Goal: Task Accomplishment & Management: Complete application form

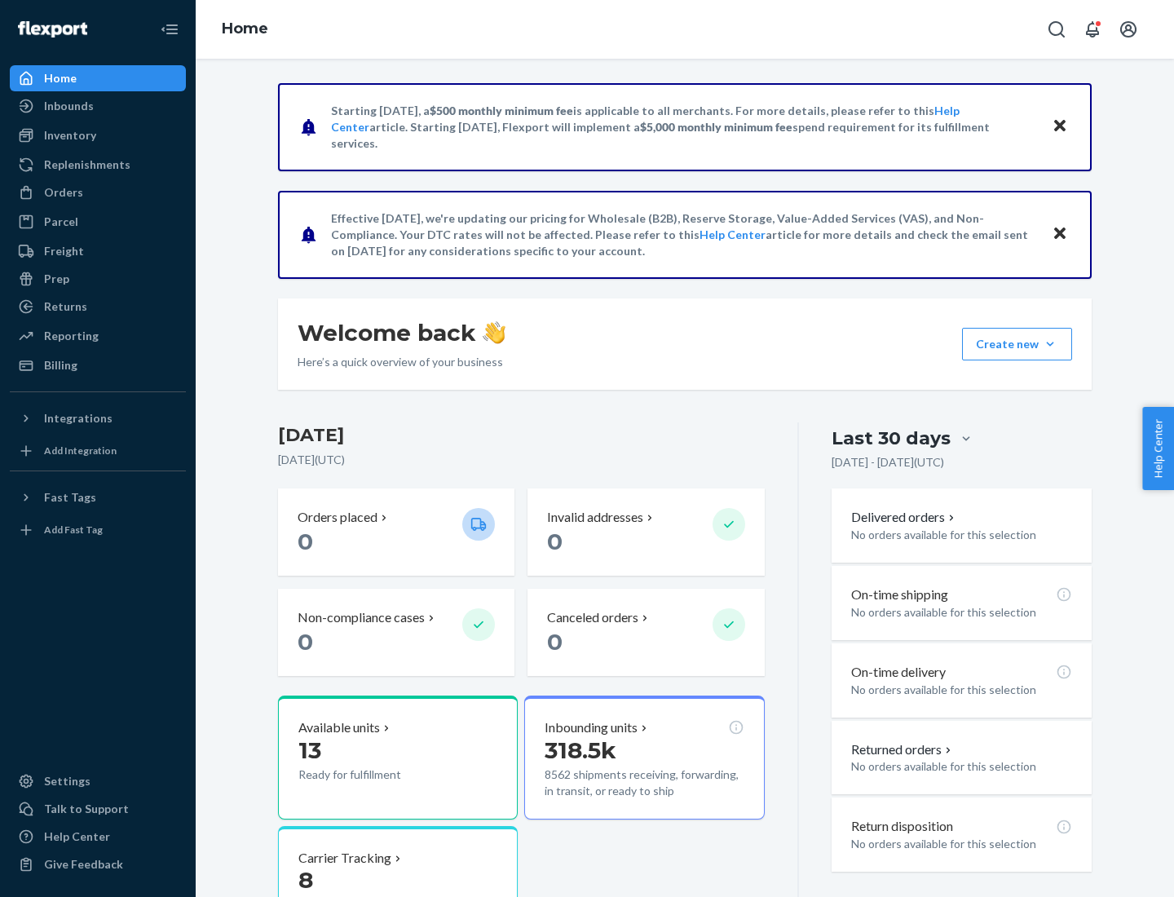
click at [1050, 344] on button "Create new Create new inbound Create new order Create new product" at bounding box center [1017, 344] width 110 height 33
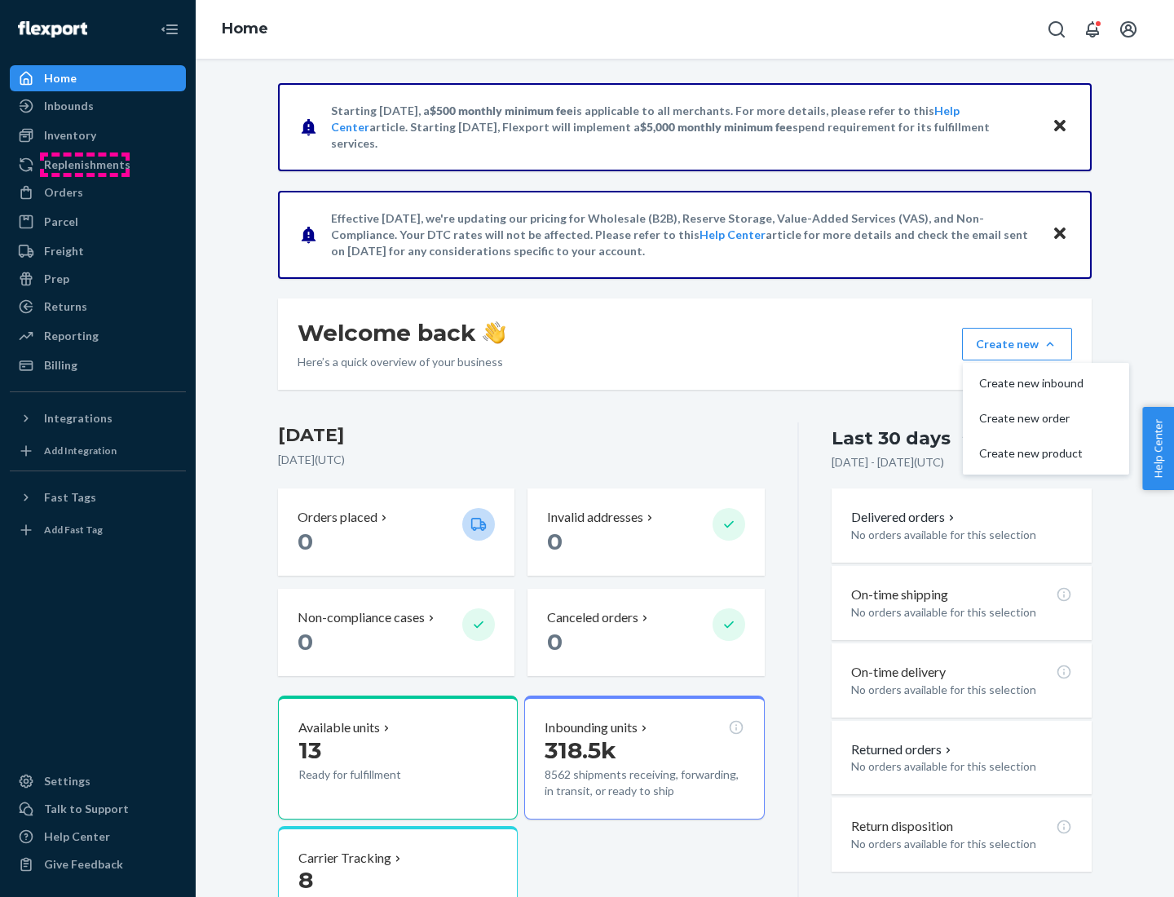
click at [85, 165] on div "Replenishments" at bounding box center [87, 165] width 86 height 16
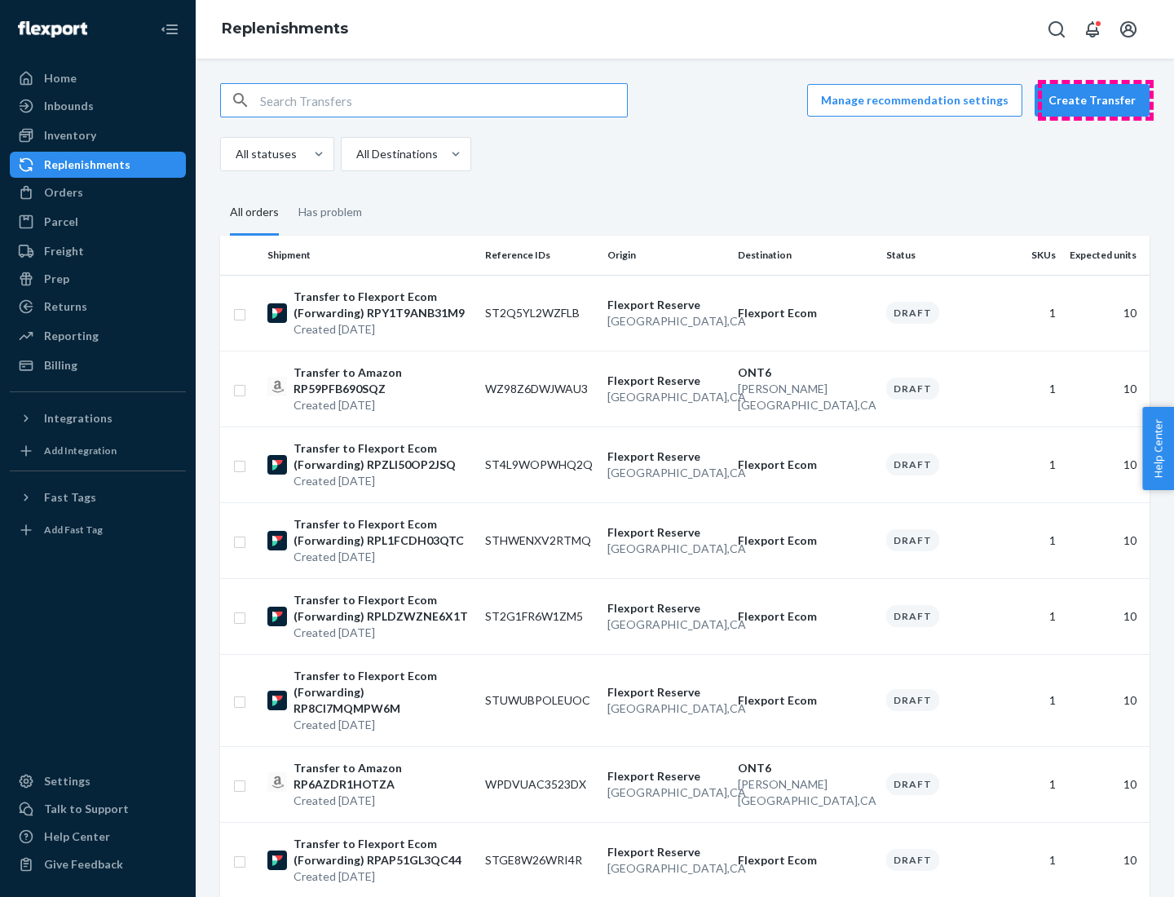
click at [1096, 100] on button "Create Transfer" at bounding box center [1092, 100] width 115 height 33
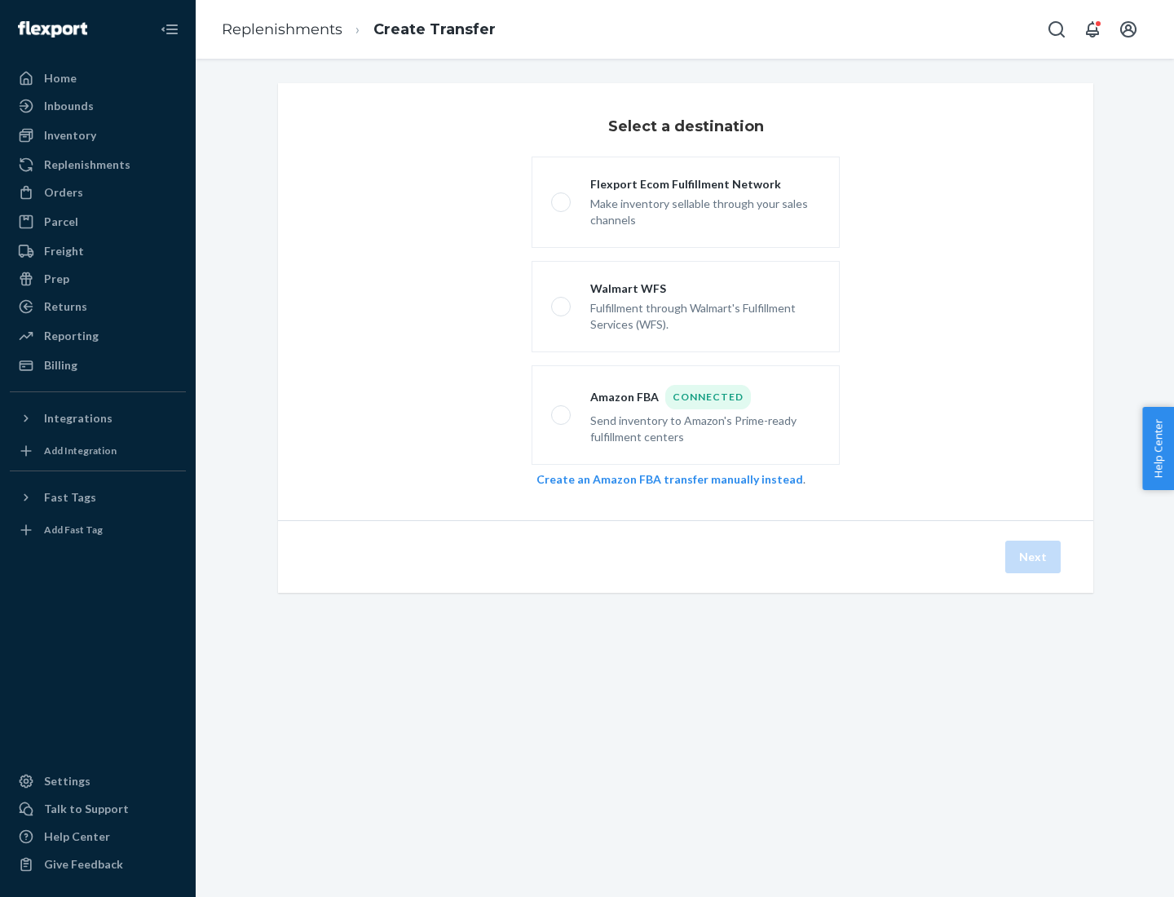
click at [705, 184] on div "Flexport Ecom Fulfillment Network" at bounding box center [705, 184] width 230 height 16
click at [562, 197] on input "Flexport Ecom Fulfillment Network Make inventory sellable through your sales ch…" at bounding box center [556, 202] width 11 height 11
radio input "true"
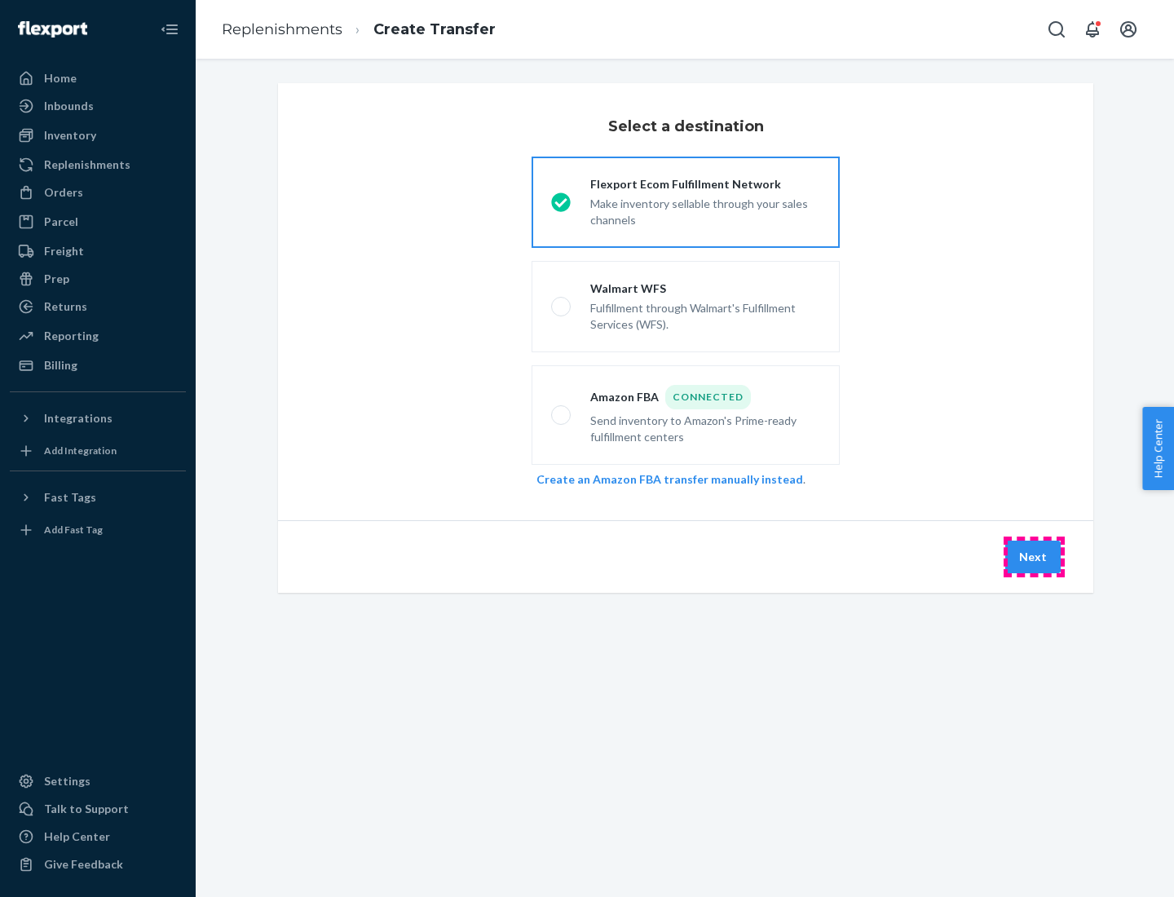
click at [1034, 557] on button "Next" at bounding box center [1033, 557] width 55 height 33
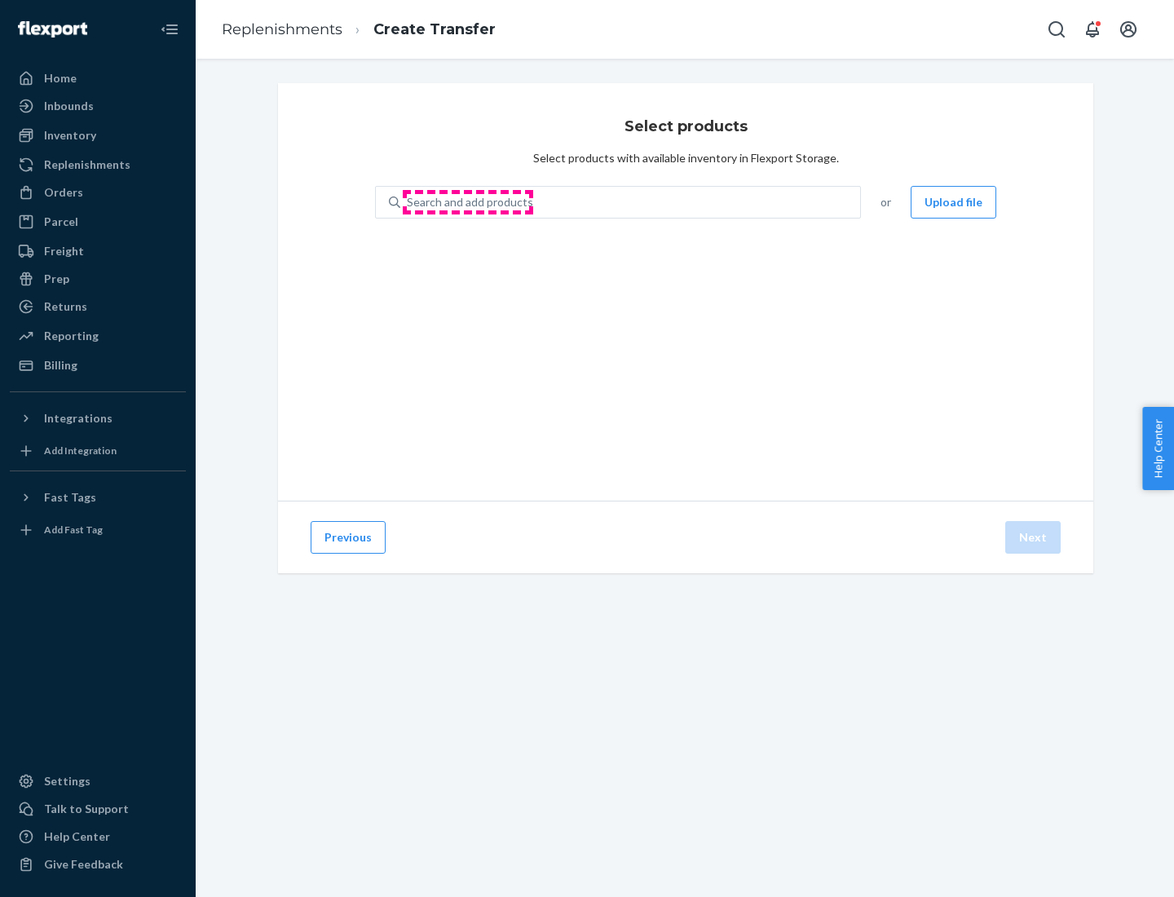
click at [468, 202] on div "Search and add products" at bounding box center [470, 202] width 126 height 16
click at [409, 202] on input "Search and add products" at bounding box center [408, 202] width 2 height 16
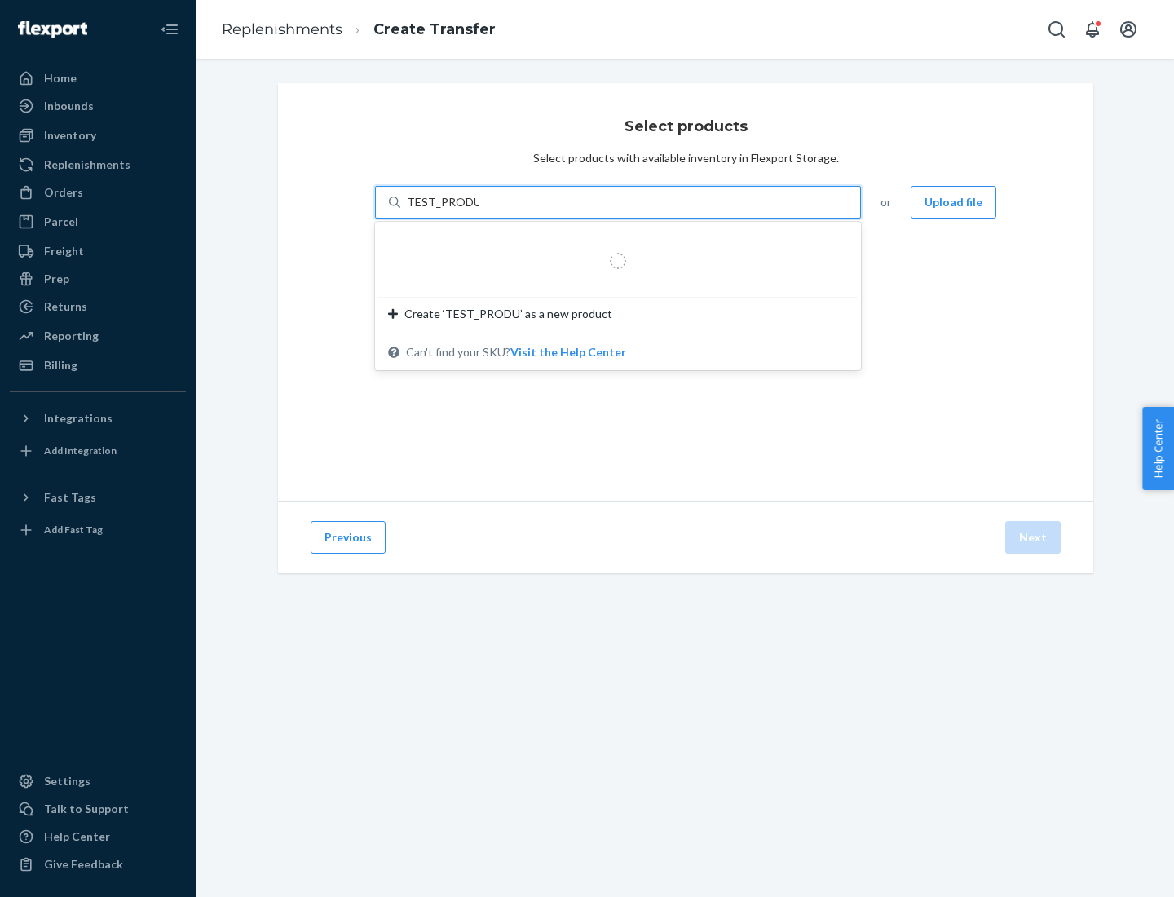
type input "TEST_PRODUCT"
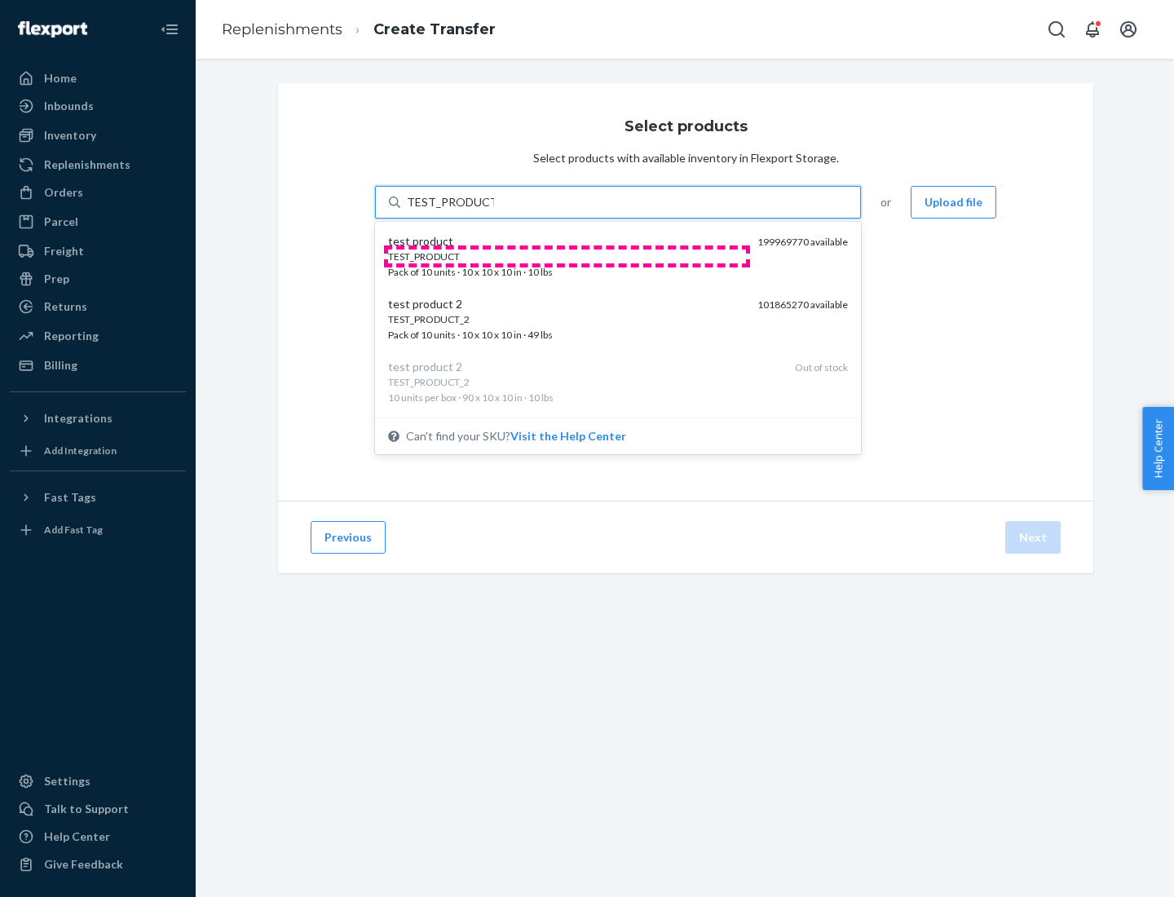
click at [567, 256] on div "TEST_PRODUCT" at bounding box center [566, 257] width 356 height 14
click at [494, 210] on input "TEST_PRODUCT" at bounding box center [450, 202] width 87 height 16
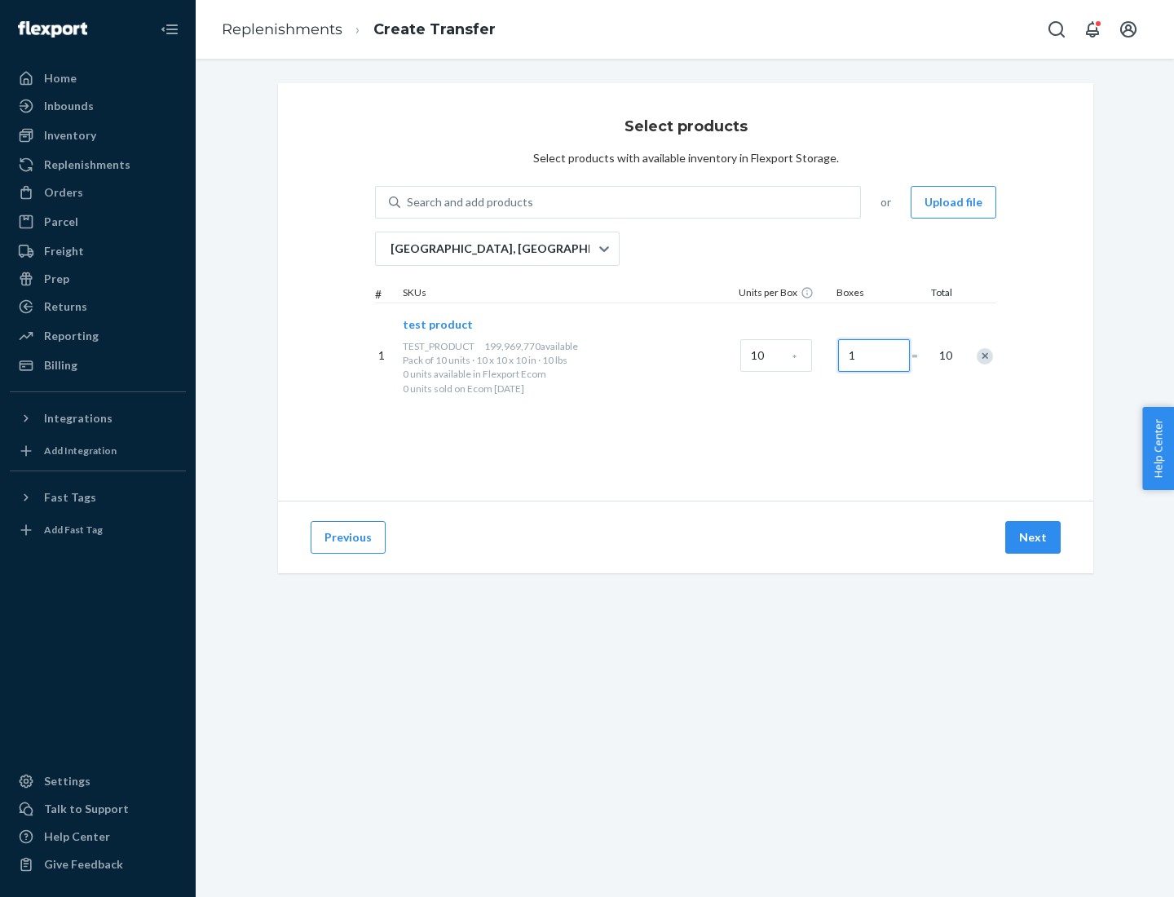
type input "1"
click at [1034, 537] on button "Next" at bounding box center [1033, 537] width 55 height 33
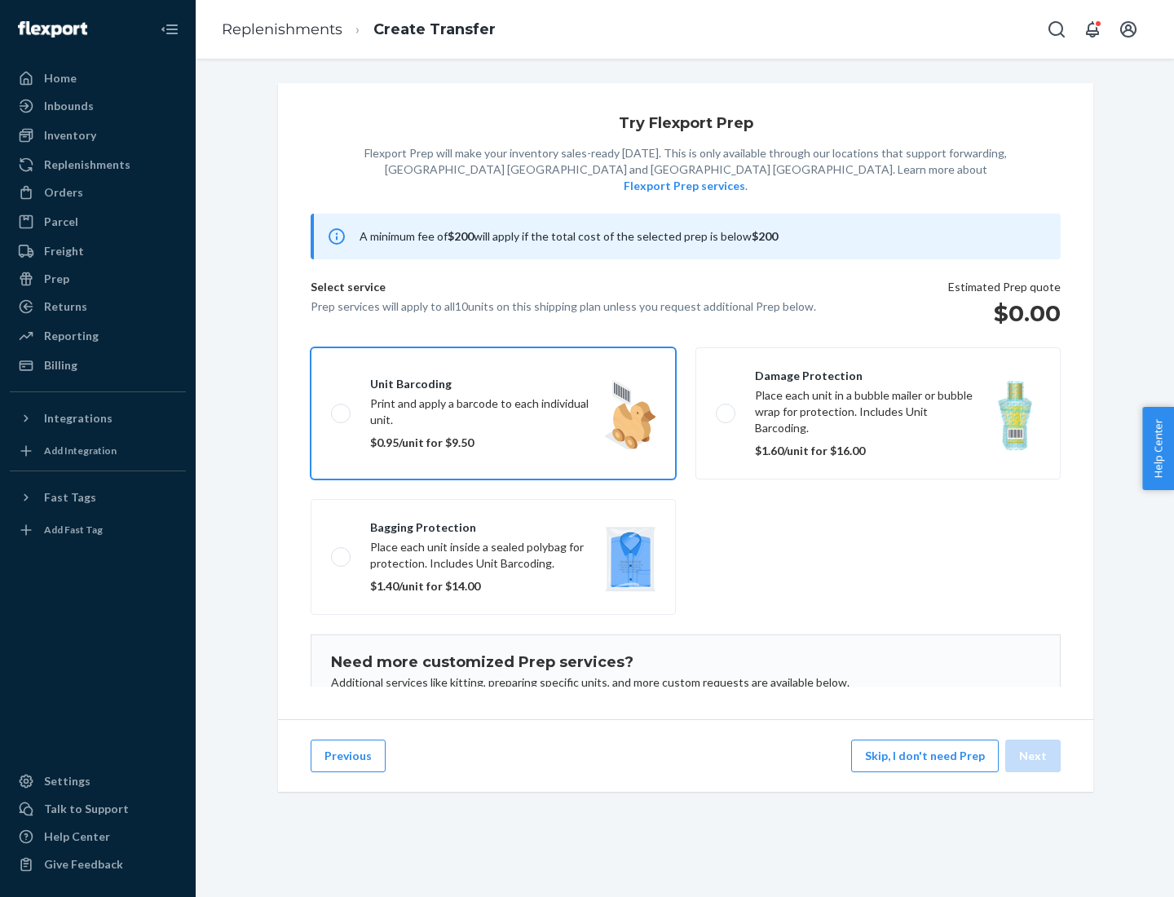
click at [331, 408] on input "Unit barcoding Print and apply a barcode to each individual unit. $0.95/unit fo…" at bounding box center [336, 413] width 11 height 11
checkbox input "true"
click at [1034, 756] on button "Next" at bounding box center [1033, 756] width 55 height 33
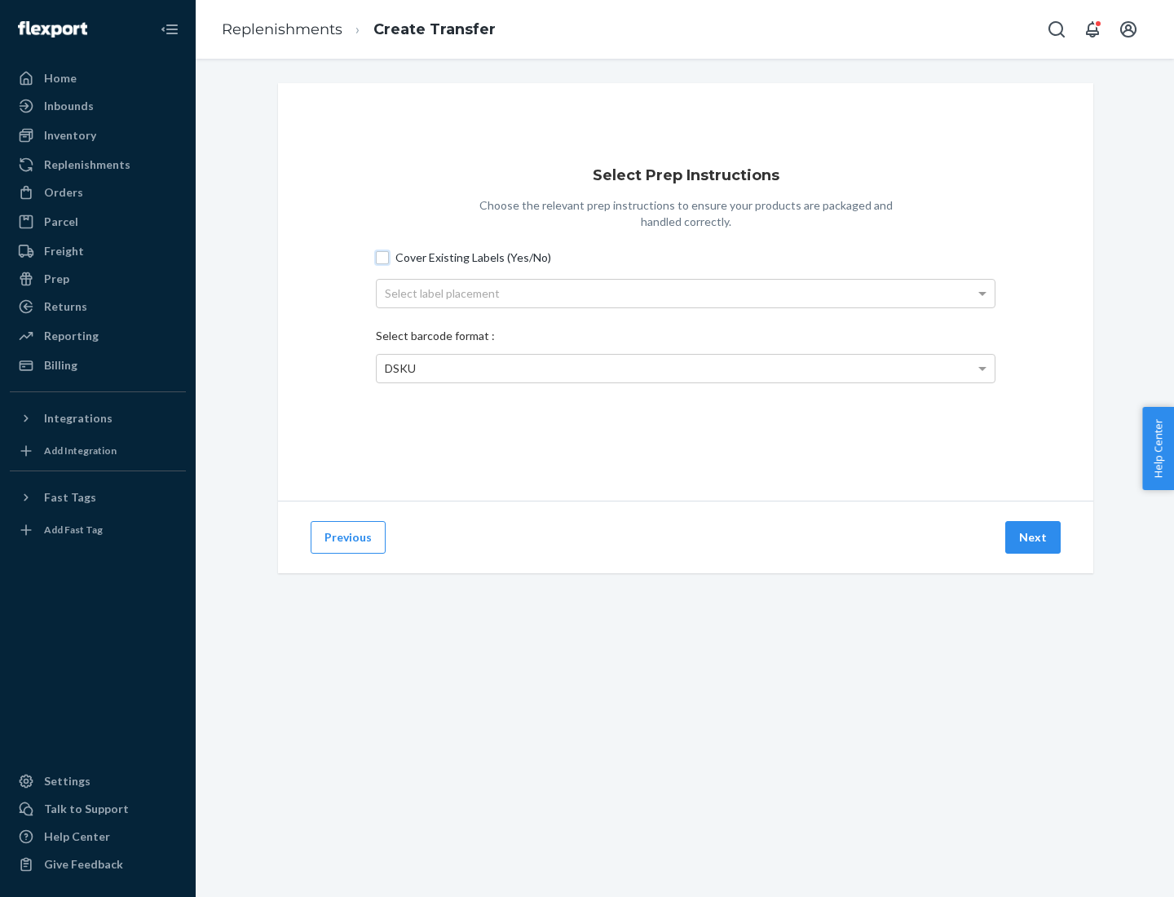
click at [382, 257] on input "Cover Existing Labels (Yes/No)" at bounding box center [382, 257] width 13 height 13
checkbox input "true"
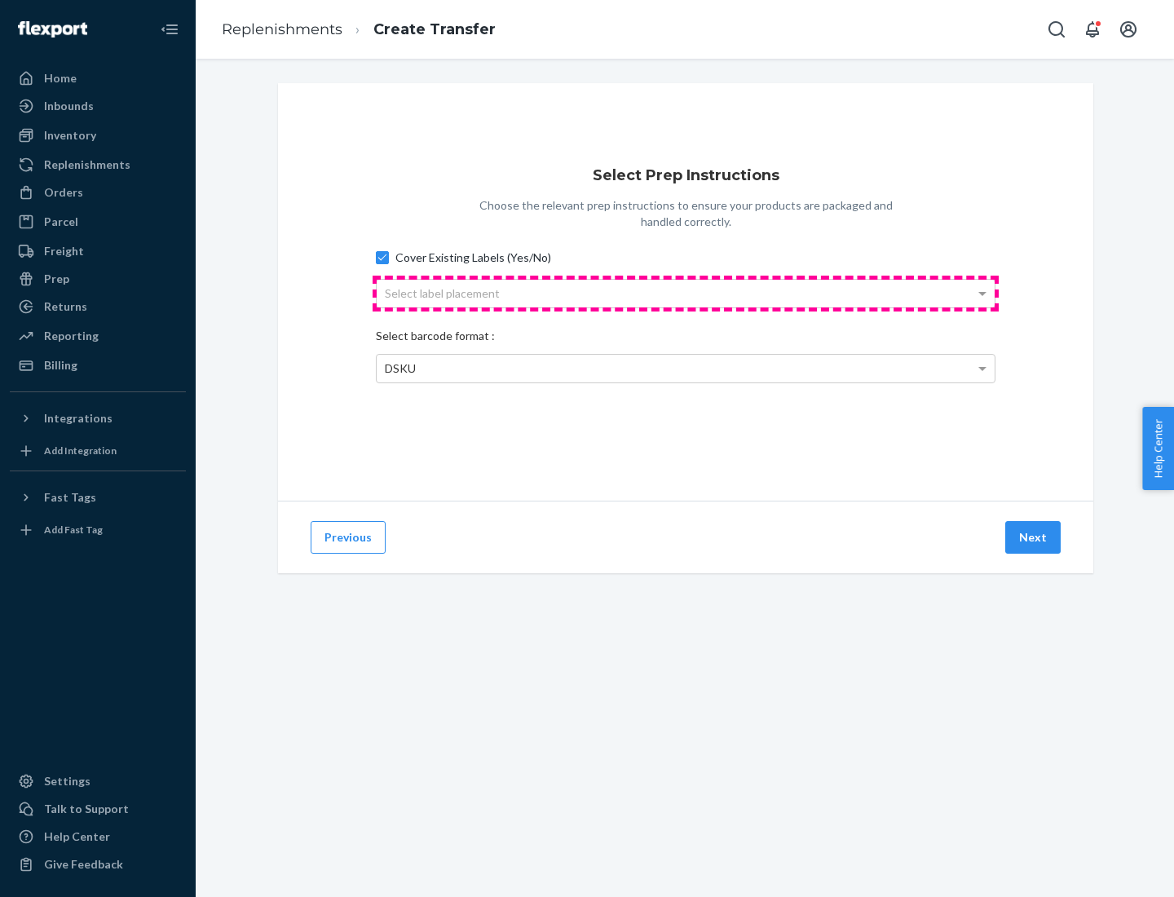
click at [686, 293] on div "Select label placement" at bounding box center [686, 294] width 618 height 28
click at [686, 293] on div "Top Center" at bounding box center [686, 294] width 618 height 28
